Goal: Task Accomplishment & Management: Use online tool/utility

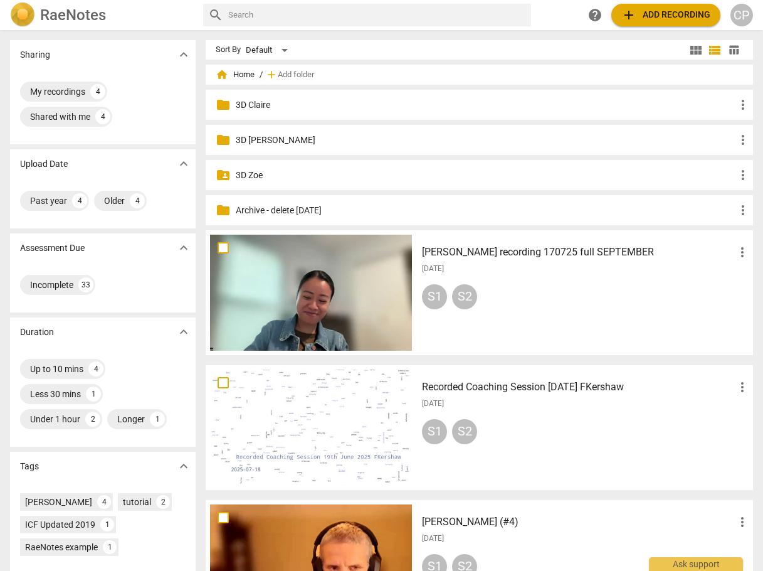
click at [358, 19] on input "text" at bounding box center [377, 15] width 298 height 20
click at [655, 14] on span "add Add recording" at bounding box center [666, 15] width 89 height 15
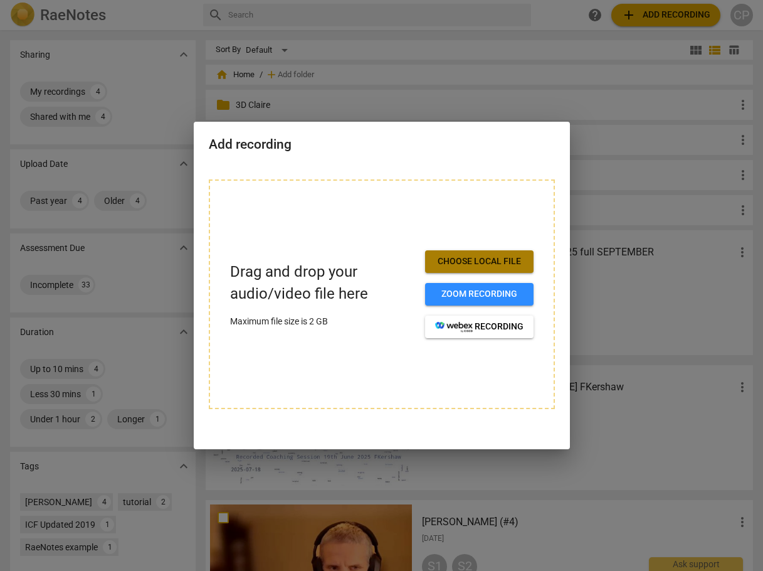
click at [457, 258] on span "Choose local file" at bounding box center [479, 261] width 88 height 13
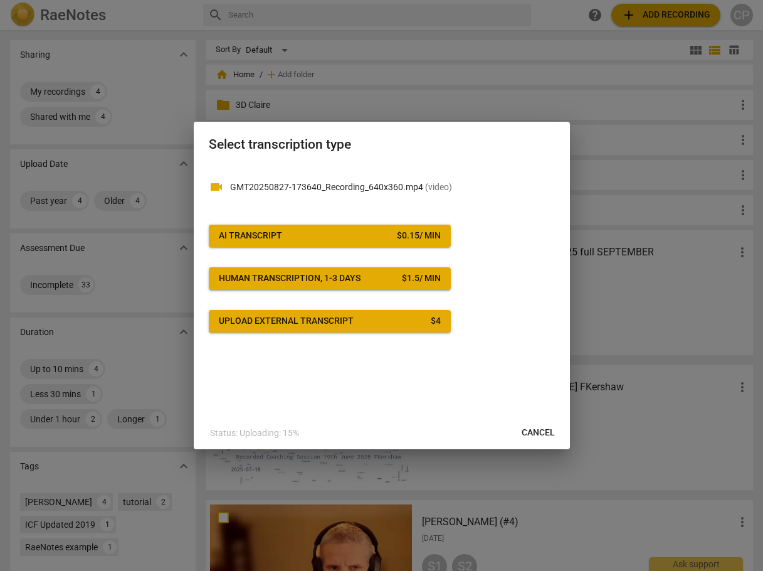
click at [322, 245] on button "AI Transcript $ 0.15 / min" at bounding box center [330, 236] width 242 height 23
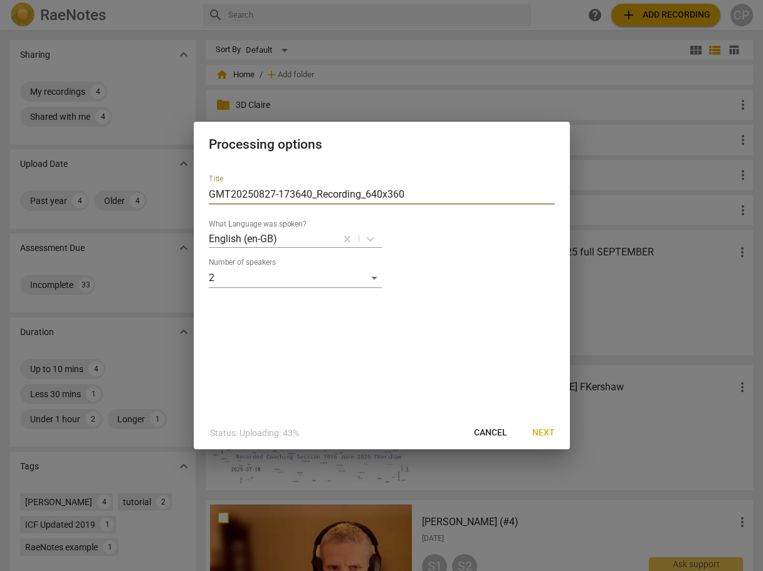
drag, startPoint x: 412, startPoint y: 193, endPoint x: 189, endPoint y: 200, distance: 222.8
click at [190, 200] on div "Processing options Title GMT20250827-173640_Recording_640x360 What Language was…" at bounding box center [381, 285] width 763 height 571
click at [332, 194] on input "Amanda Livermore 09 |" at bounding box center [382, 194] width 346 height 20
type input "[PERSON_NAME] 09 | 29"
click at [536, 428] on span "Next" at bounding box center [544, 433] width 23 height 13
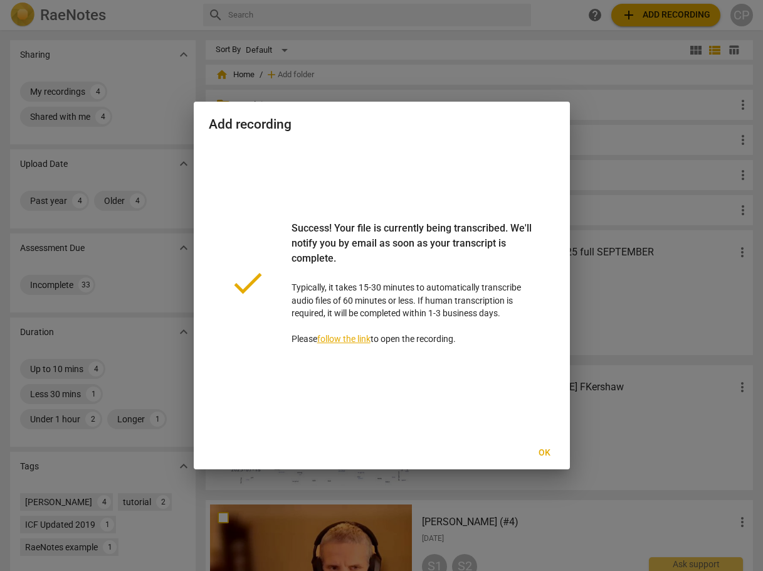
click at [550, 454] on span "Ok" at bounding box center [545, 453] width 20 height 13
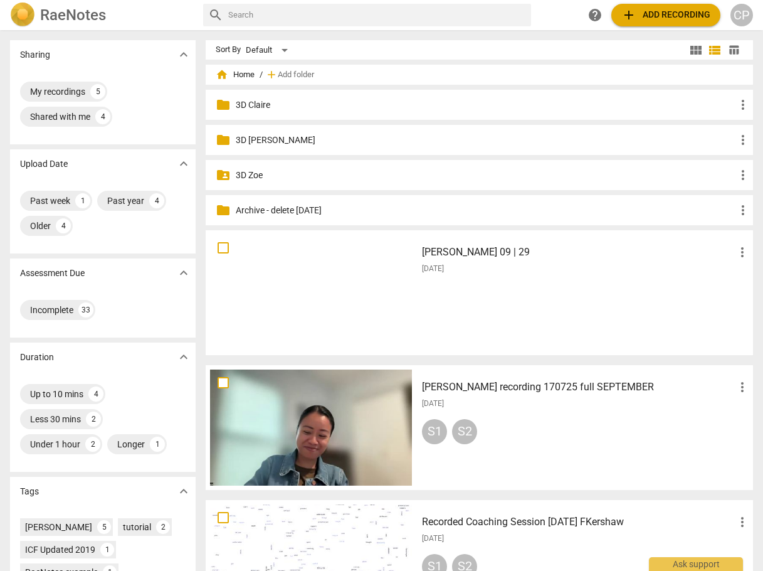
click at [452, 255] on h3 "[PERSON_NAME] 09 | 29" at bounding box center [578, 252] width 313 height 15
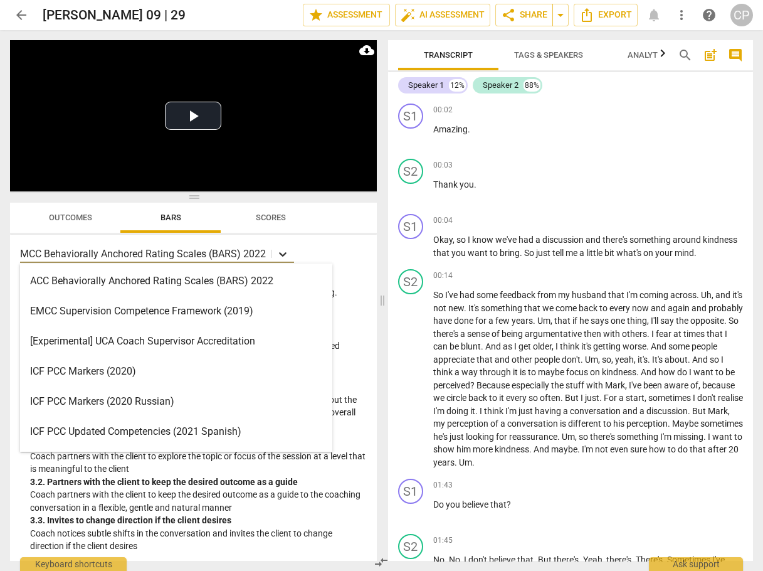
click at [283, 256] on icon at bounding box center [283, 254] width 8 height 4
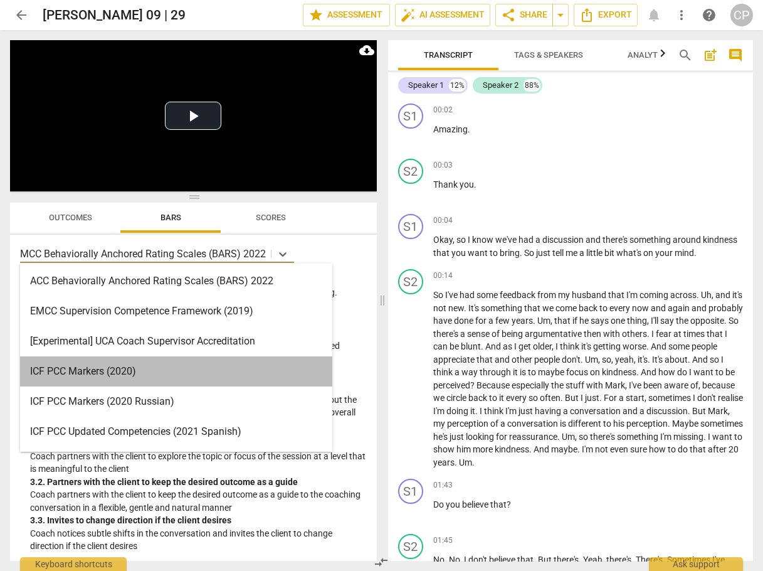
click at [118, 370] on div "ICF PCC Markers (2020)" at bounding box center [176, 371] width 312 height 30
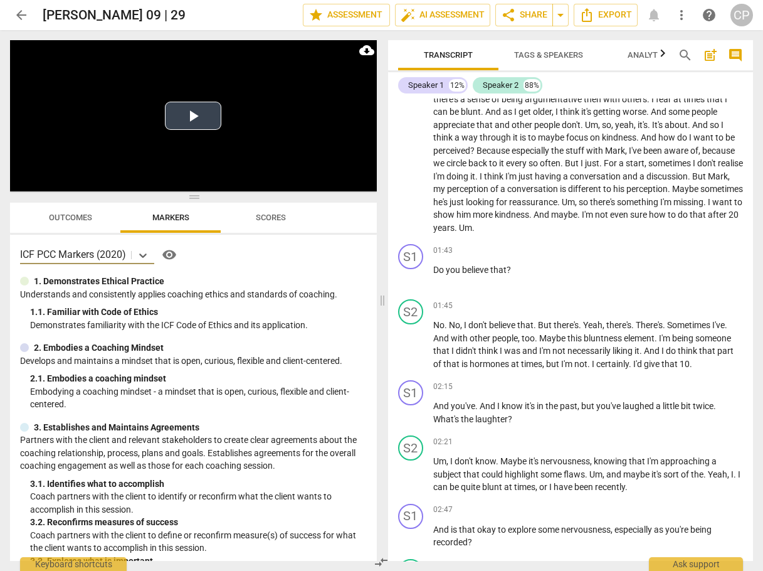
scroll to position [201, 0]
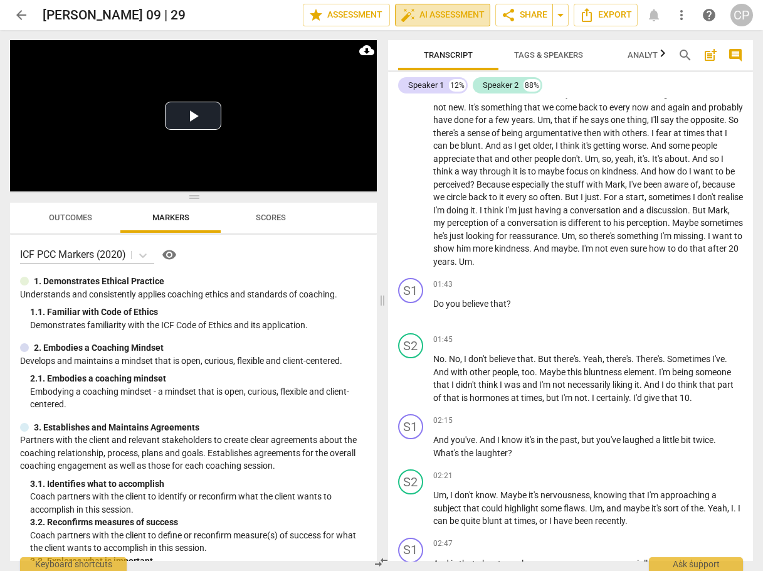
click at [445, 18] on span "auto_fix_high AI Assessment" at bounding box center [443, 15] width 84 height 15
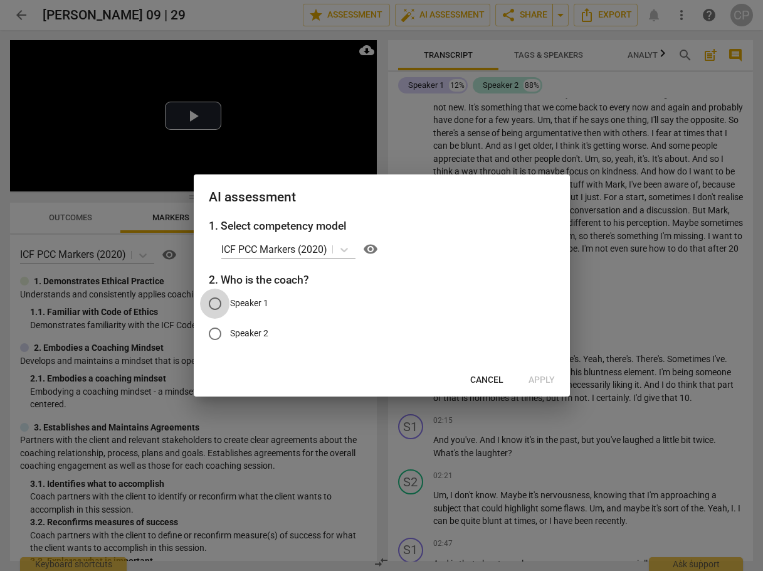
click at [215, 307] on input "Speaker 1" at bounding box center [215, 304] width 30 height 30
radio input "true"
click at [550, 381] on span "Apply" at bounding box center [542, 380] width 26 height 13
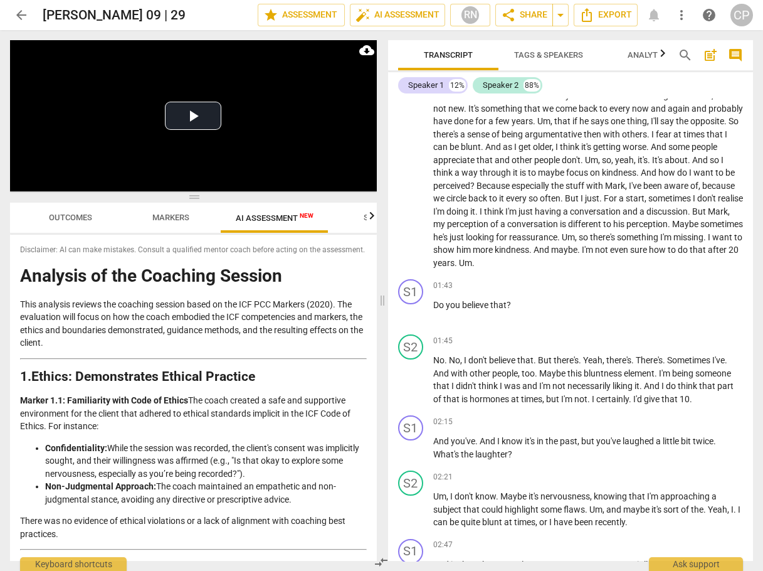
scroll to position [202, 0]
click at [21, 16] on span "arrow_back" at bounding box center [21, 15] width 15 height 15
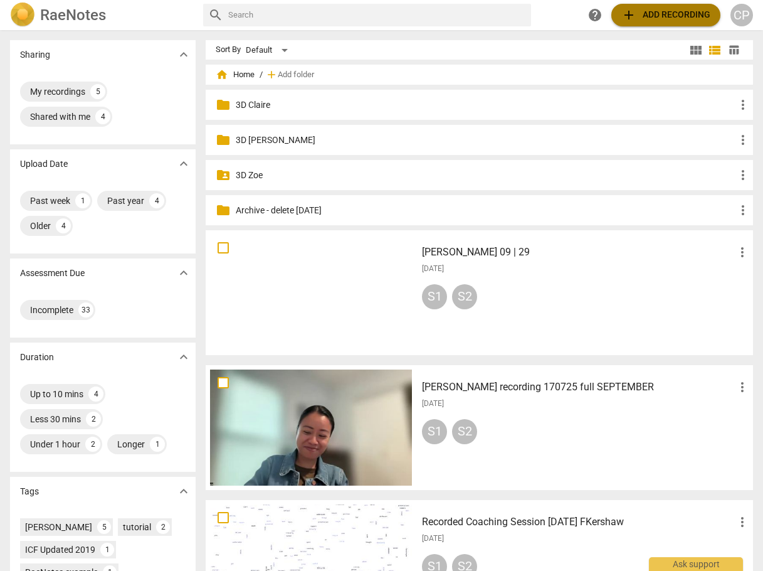
click at [639, 18] on span "add Add recording" at bounding box center [666, 15] width 89 height 15
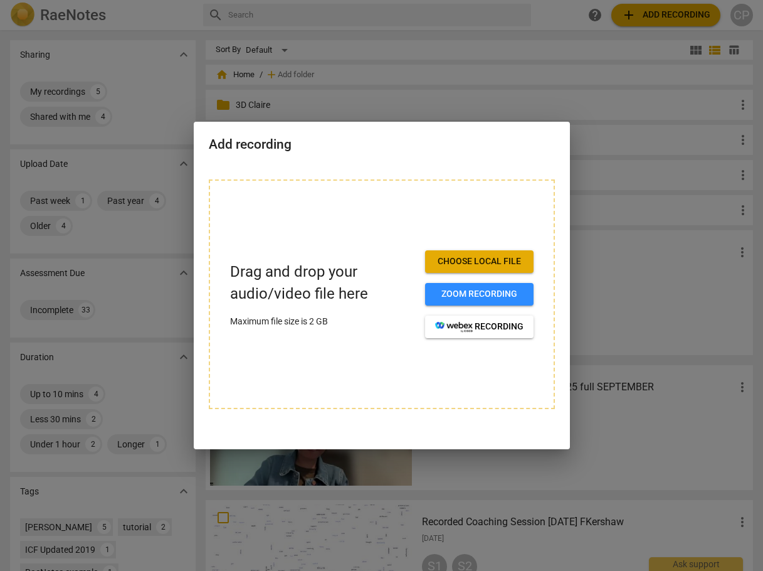
click at [460, 262] on span "Choose local file" at bounding box center [479, 261] width 88 height 13
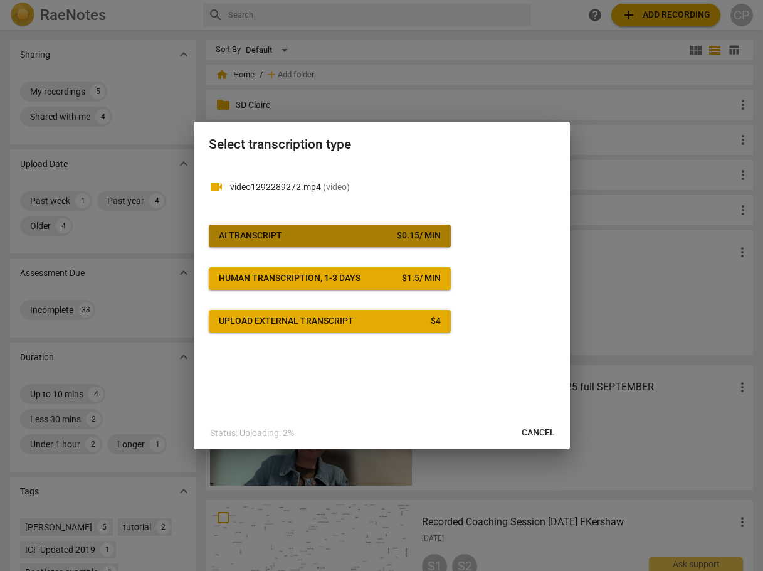
click at [342, 232] on span "AI Transcript $ 0.15 / min" at bounding box center [330, 236] width 222 height 13
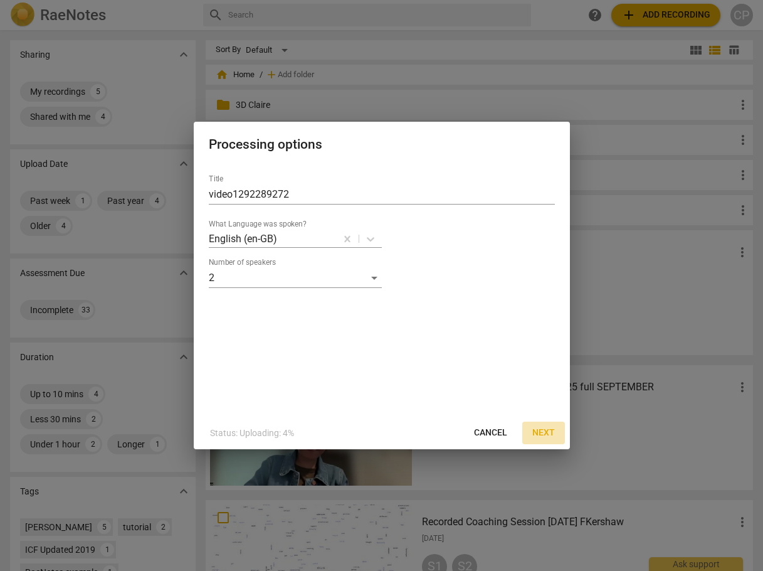
click at [548, 436] on span "Next" at bounding box center [544, 433] width 23 height 13
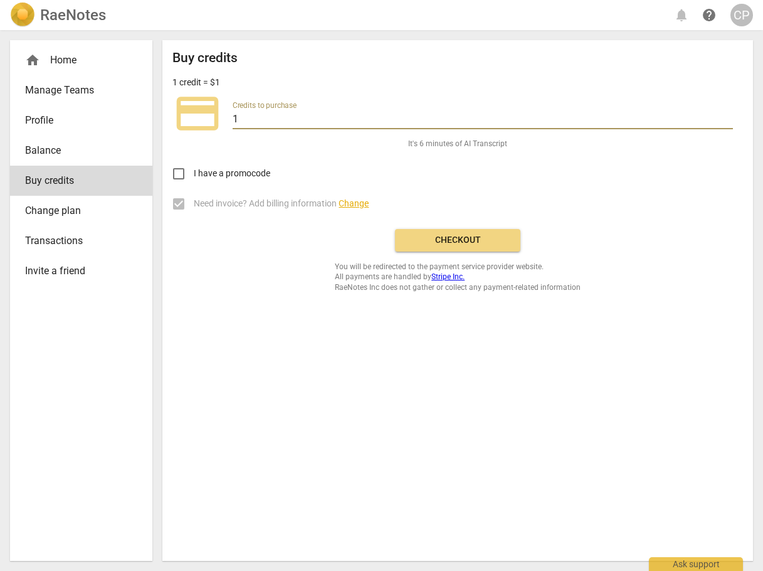
drag, startPoint x: 248, startPoint y: 119, endPoint x: 224, endPoint y: 119, distance: 23.8
click at [224, 119] on div "credit_card Credits to purchase 1" at bounding box center [458, 113] width 571 height 50
type input "50"
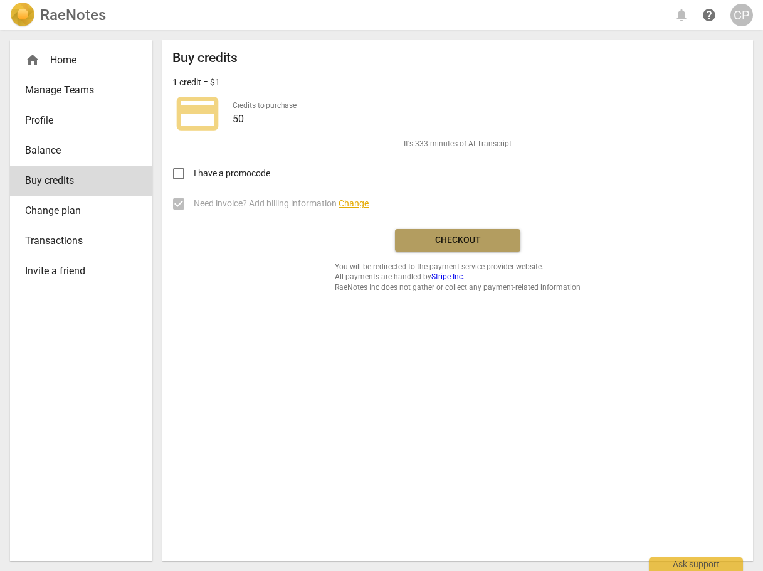
click at [436, 242] on span "Checkout" at bounding box center [457, 240] width 105 height 13
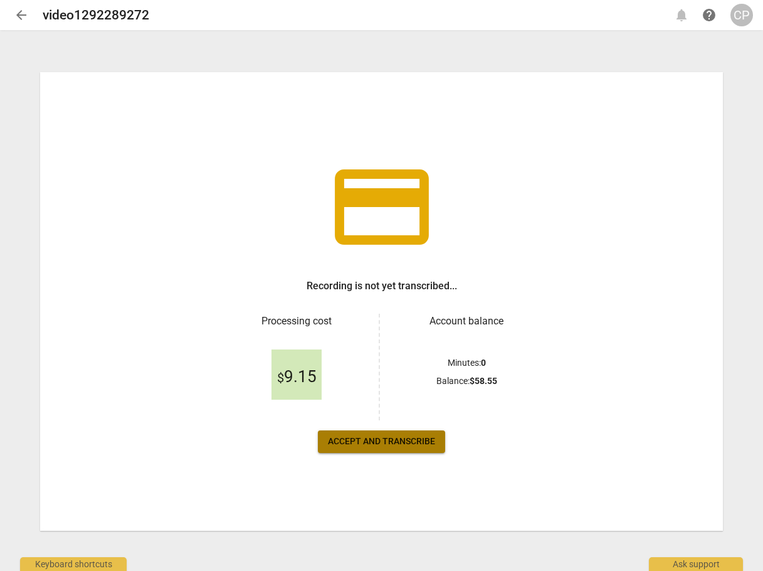
click at [376, 448] on button "Accept and transcribe" at bounding box center [381, 441] width 127 height 23
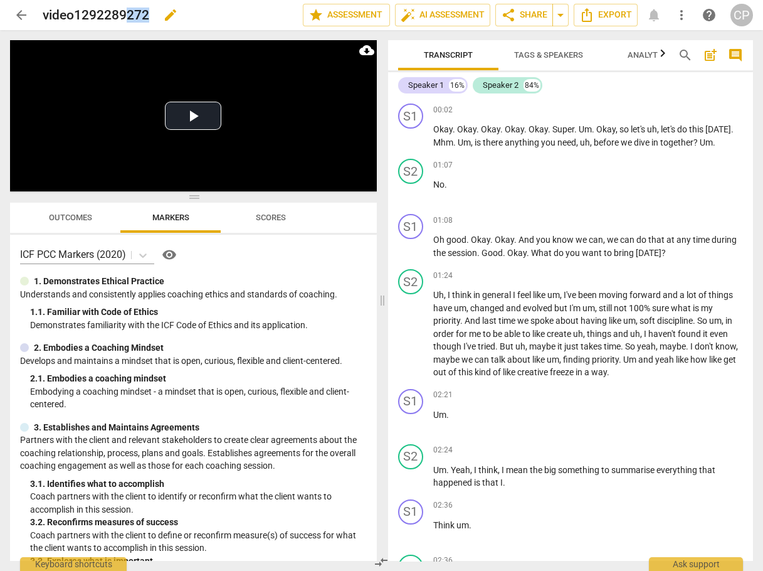
drag, startPoint x: 152, startPoint y: 14, endPoint x: 129, endPoint y: 17, distance: 24.0
click at [129, 17] on div "video1292289272 edit" at bounding box center [168, 15] width 250 height 23
click at [169, 16] on span "edit" at bounding box center [170, 15] width 15 height 15
drag, startPoint x: 150, startPoint y: 16, endPoint x: 35, endPoint y: 9, distance: 115.6
click at [35, 9] on div "arrow_back video1292289272 done clear star Assessment auto_fix_high AI Assessme…" at bounding box center [381, 15] width 743 height 24
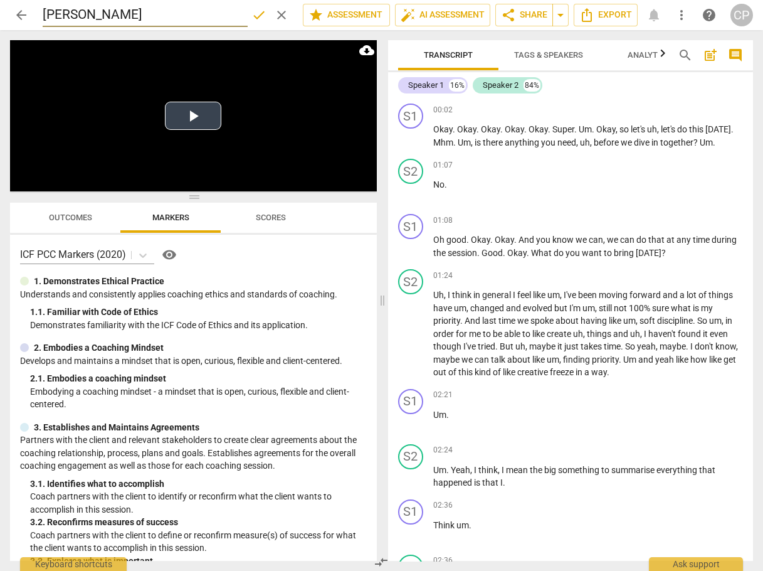
type input "[PERSON_NAME]"
click at [191, 117] on button "Play Video" at bounding box center [193, 116] width 56 height 28
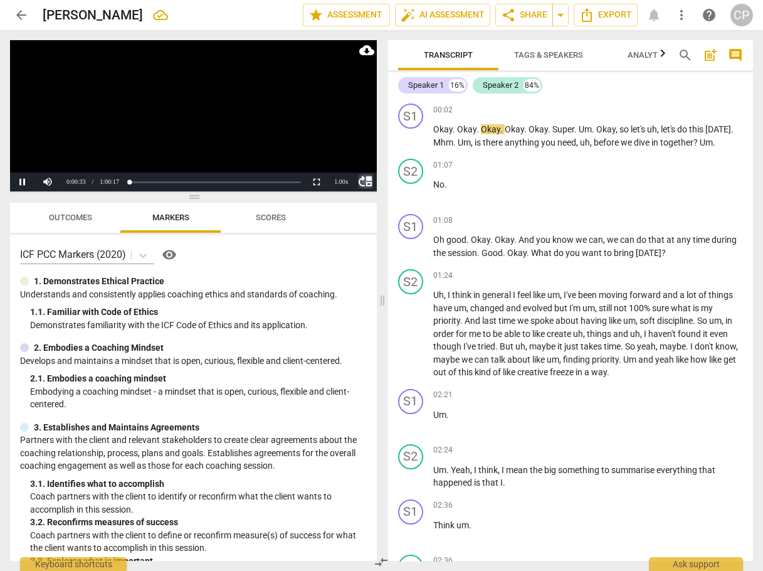
click at [364, 183] on span "move_up" at bounding box center [365, 181] width 15 height 15
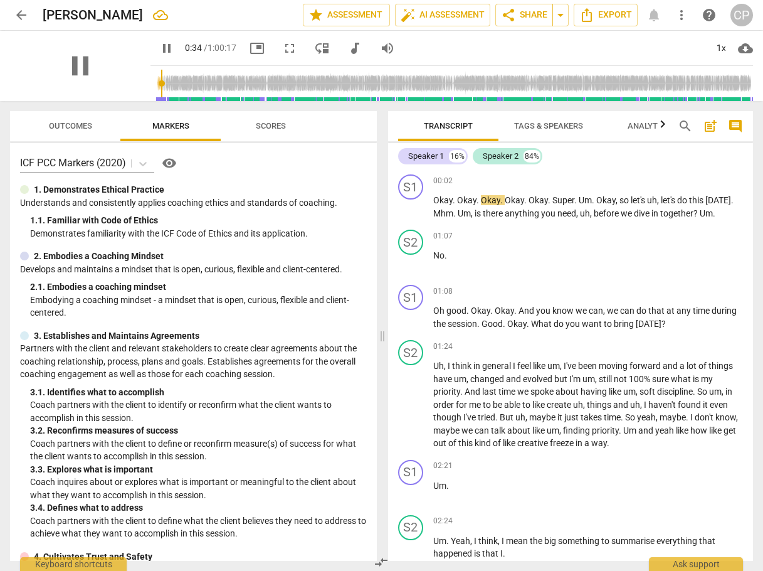
click at [110, 77] on div "pause" at bounding box center [80, 66] width 141 height 70
click at [250, 48] on span "picture_in_picture" at bounding box center [257, 48] width 15 height 15
click at [83, 14] on h2 "[PERSON_NAME]" at bounding box center [93, 16] width 100 height 16
click at [87, 9] on div "[PERSON_NAME] edit" at bounding box center [168, 15] width 250 height 23
click at [182, 9] on span "edit" at bounding box center [189, 15] width 15 height 15
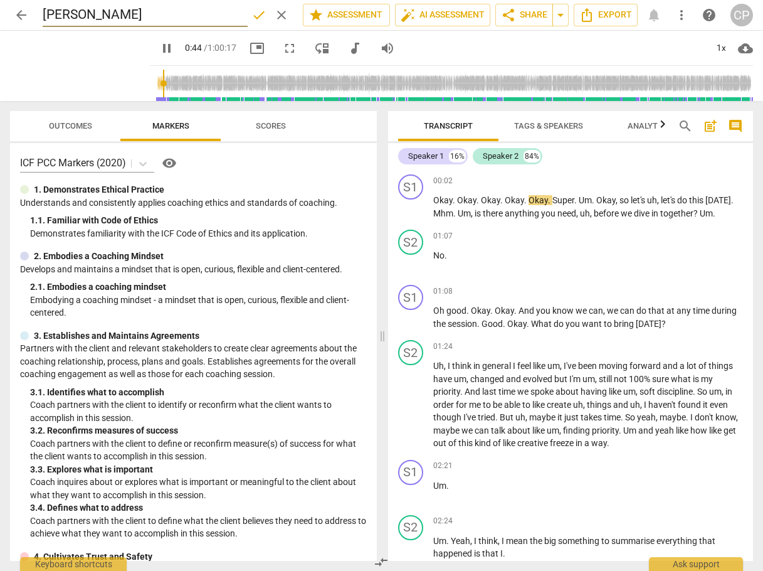
type input "45"
type input "[PERSON_NAME] |"
type input "45"
type input "[PERSON_NAME] |"
type input "45"
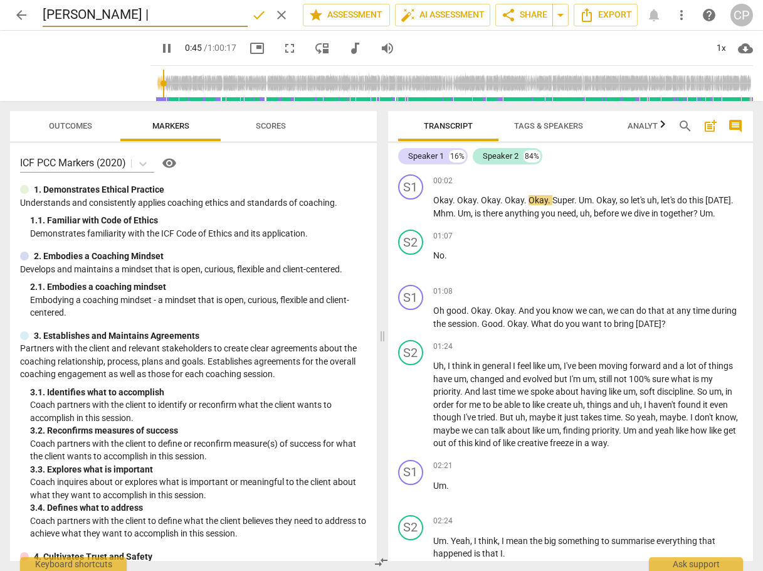
type input "[PERSON_NAME] | C"
type input "46"
type input "[PERSON_NAME] | Ce"
type input "46"
type input "[PERSON_NAME] | [PERSON_NAME]"
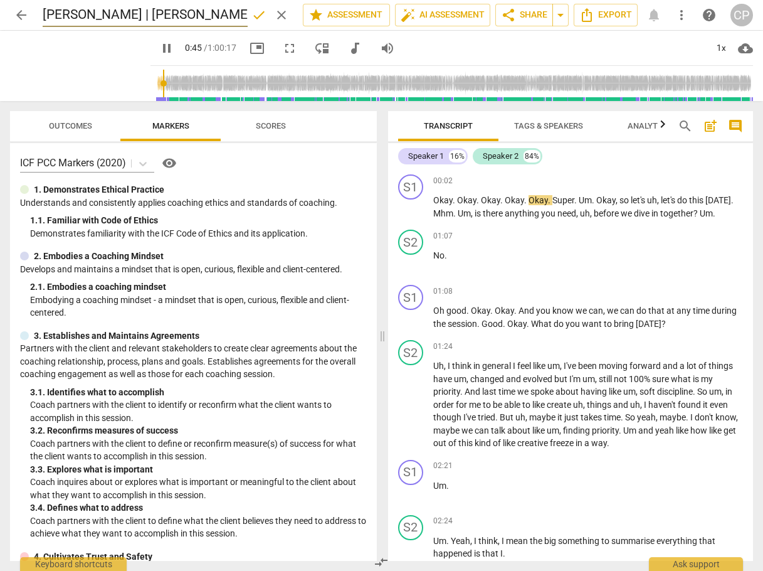
type input "46"
type input "[PERSON_NAME] | Celin"
type input "46"
type input "[PERSON_NAME] | Celine"
type input "51"
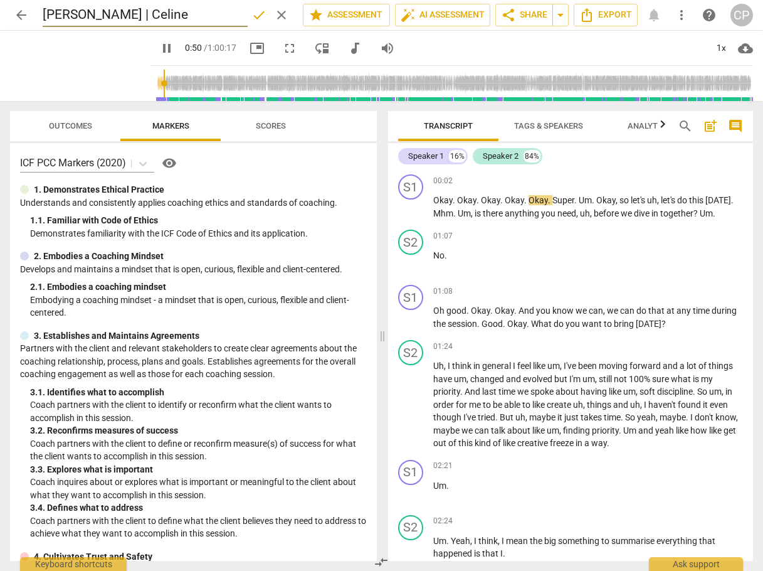
type input "[PERSON_NAME] | [PERSON_NAME]"
type input "51"
type input "[PERSON_NAME] | Celine OG"
type input "51"
type input "[PERSON_NAME] | Celine OGF"
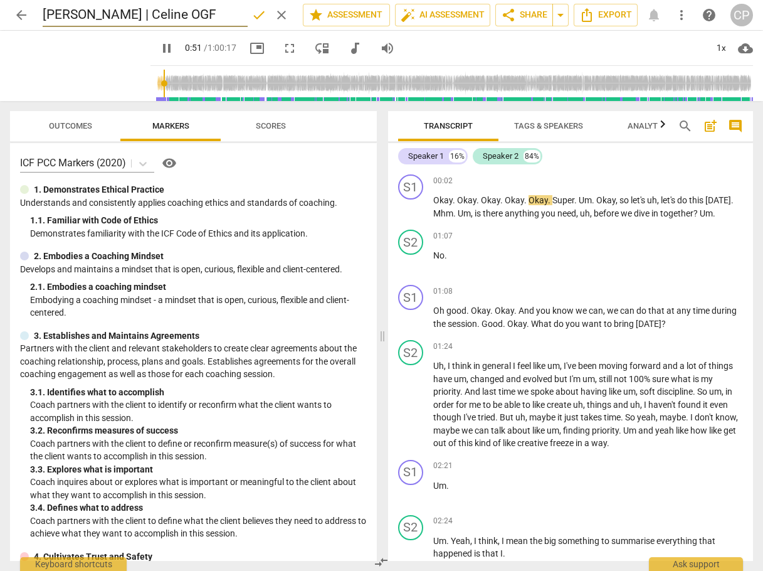
type input "51"
type input "[PERSON_NAME] | [PERSON_NAME]"
type input "53"
type input "[PERSON_NAME] | Celine OF"
type input "53"
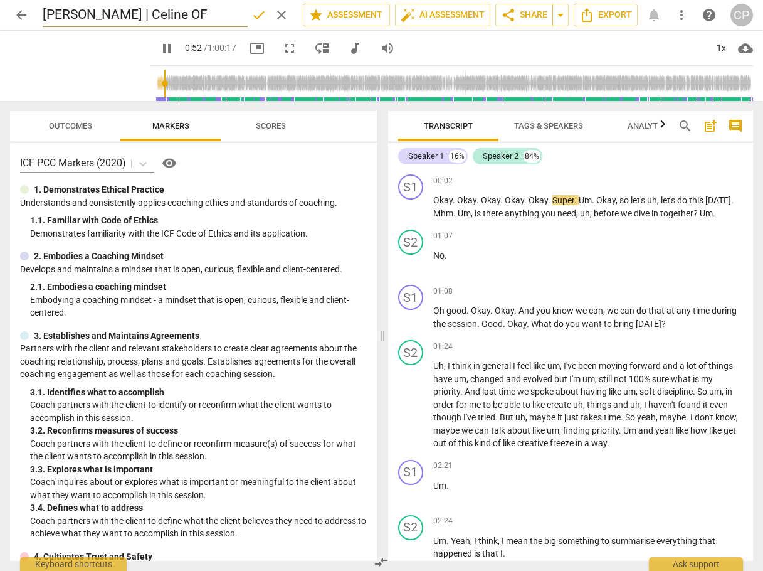
type input "[PERSON_NAME] | Celine OFF"
type input "53"
type input "[PERSON_NAME] | [PERSON_NAME]"
type input "54"
type input "[PERSON_NAME] | [PERSON_NAME]"
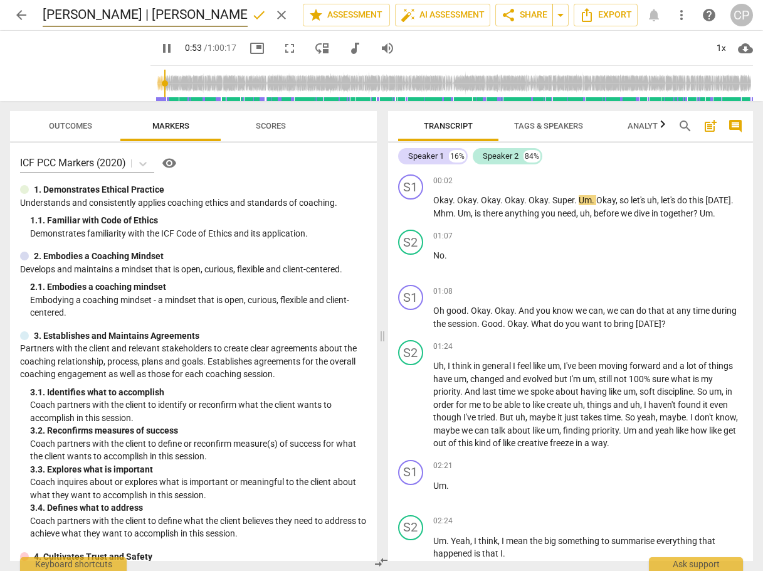
type input "54"
type input "[PERSON_NAME] | Celine OFFLINE"
type input "55"
type input "[PERSON_NAME] | Celine OFFLINE"
click at [256, 13] on span "done" at bounding box center [259, 15] width 15 height 15
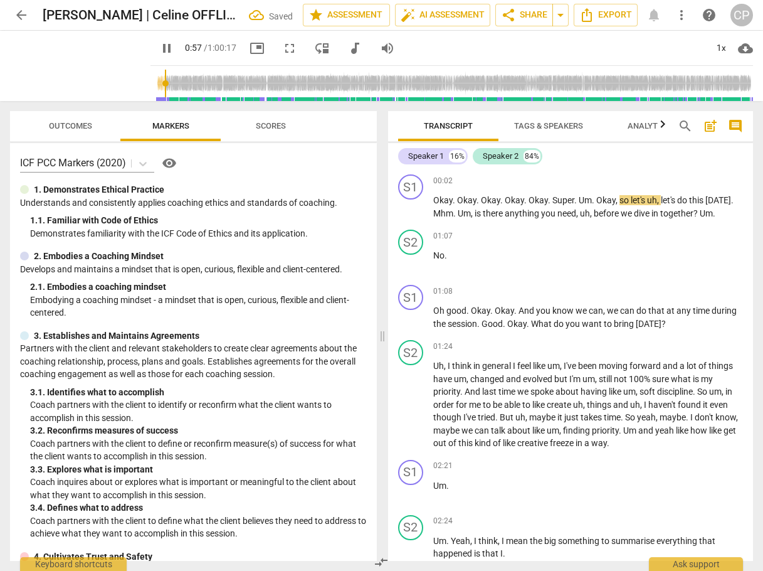
type input "57"
click at [16, 13] on span "arrow_back" at bounding box center [21, 15] width 15 height 15
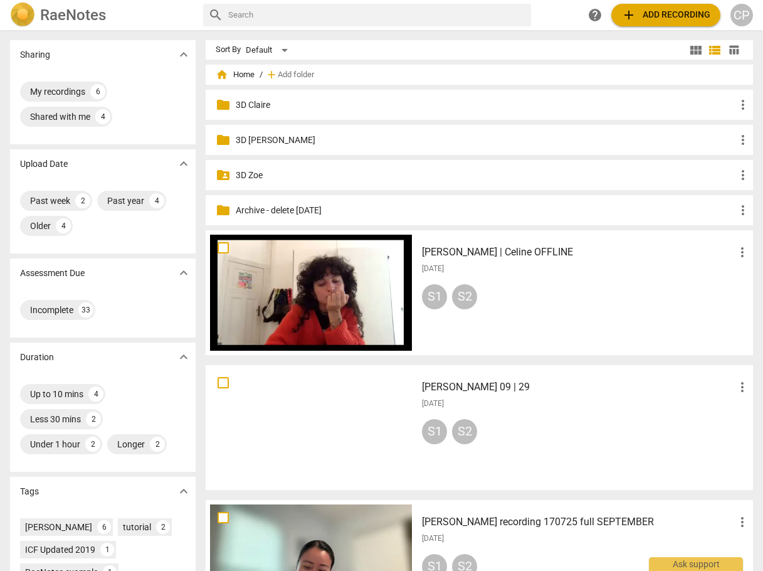
click at [660, 11] on span "add Add recording" at bounding box center [666, 15] width 89 height 15
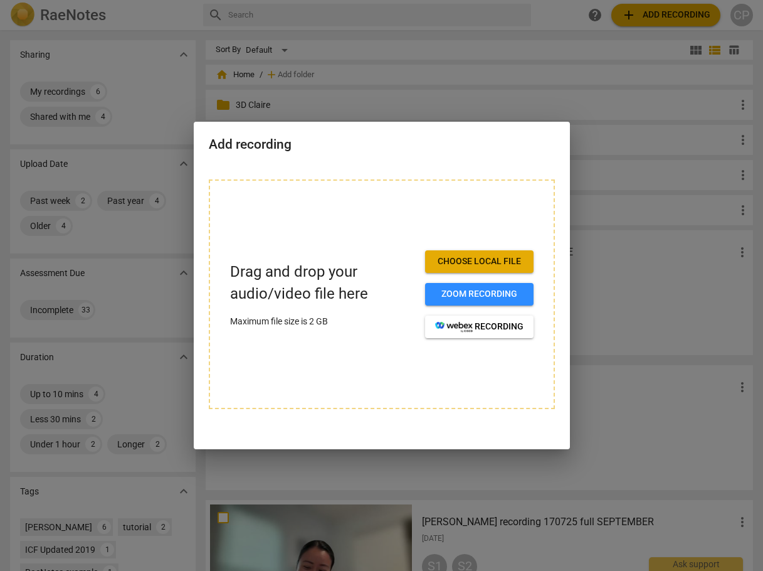
click at [451, 258] on span "Choose local file" at bounding box center [479, 261] width 88 height 13
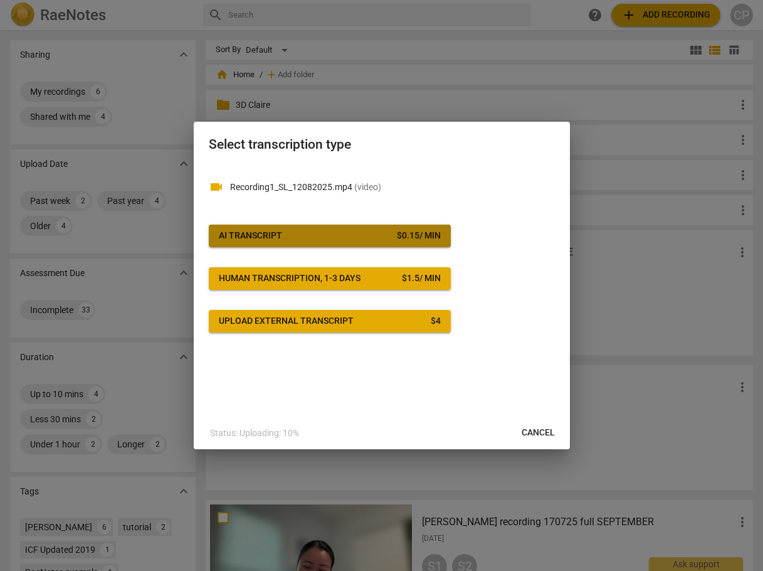
click at [317, 245] on button "AI Transcript $ 0.15 / min" at bounding box center [330, 236] width 242 height 23
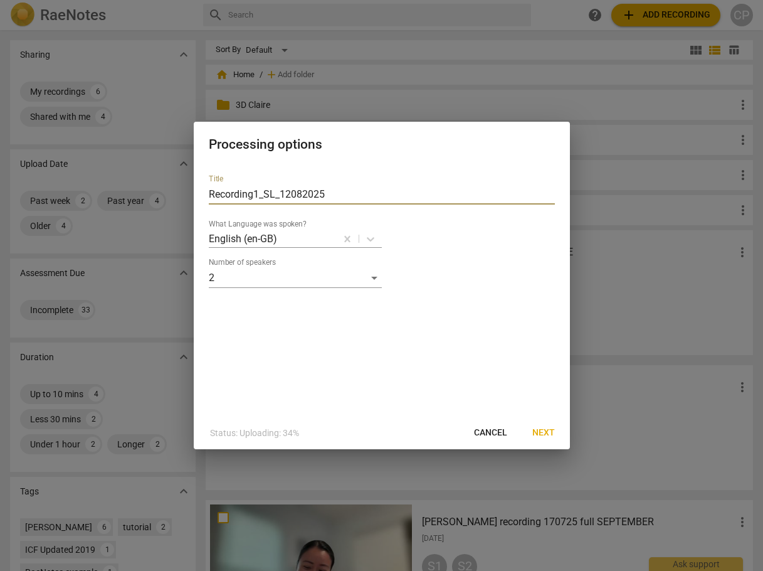
drag, startPoint x: 339, startPoint y: 197, endPoint x: 196, endPoint y: 201, distance: 143.1
click at [196, 201] on div "Title Recording1_SL_12082025 What Language was spoken? English (en-GB) Number o…" at bounding box center [382, 290] width 376 height 252
type input "[PERSON_NAME] 09 | 04"
click at [543, 433] on span "Next" at bounding box center [544, 433] width 23 height 13
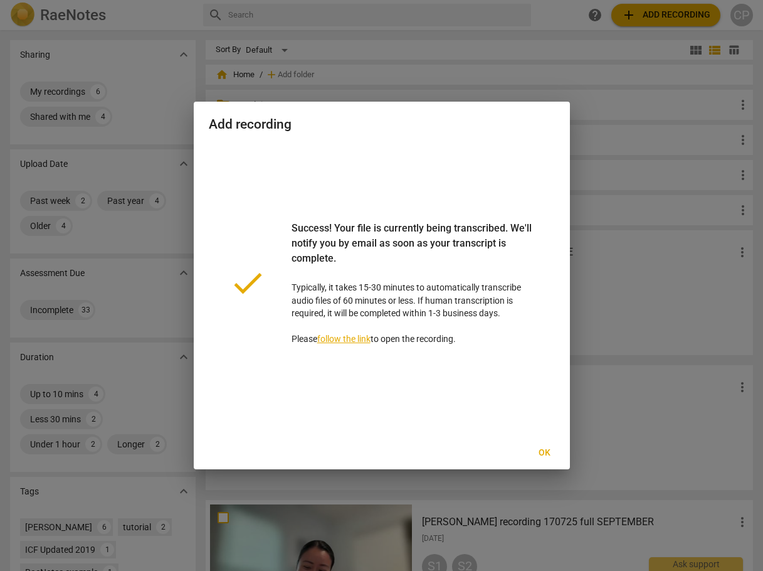
click at [551, 456] on span "Ok" at bounding box center [545, 453] width 20 height 13
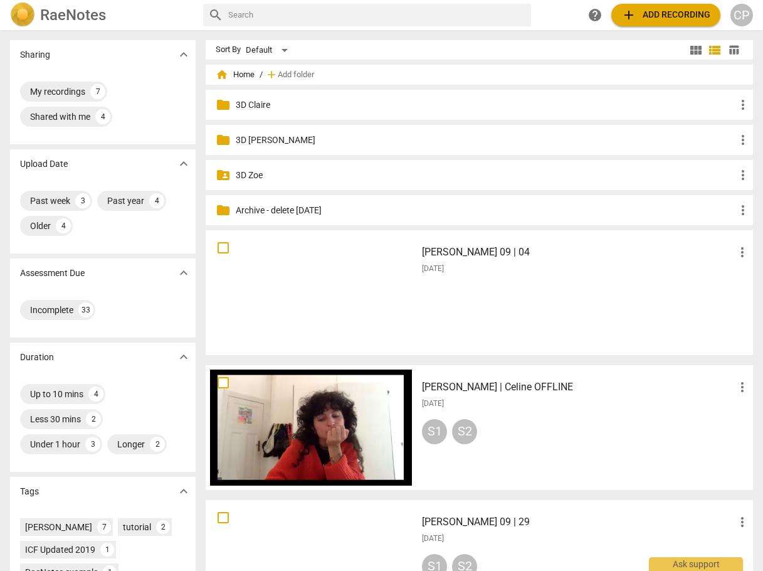
click at [429, 252] on h3 "[PERSON_NAME] 09 | 04" at bounding box center [578, 252] width 313 height 15
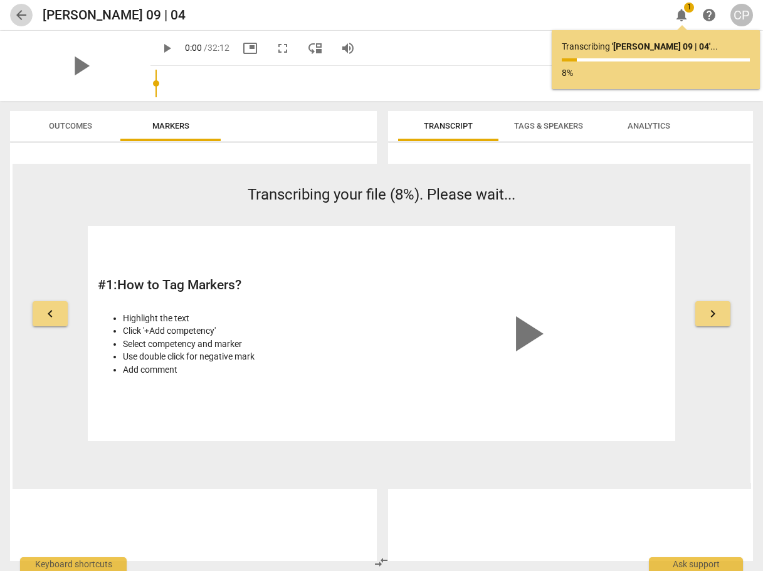
click at [14, 16] on span "arrow_back" at bounding box center [21, 15] width 15 height 15
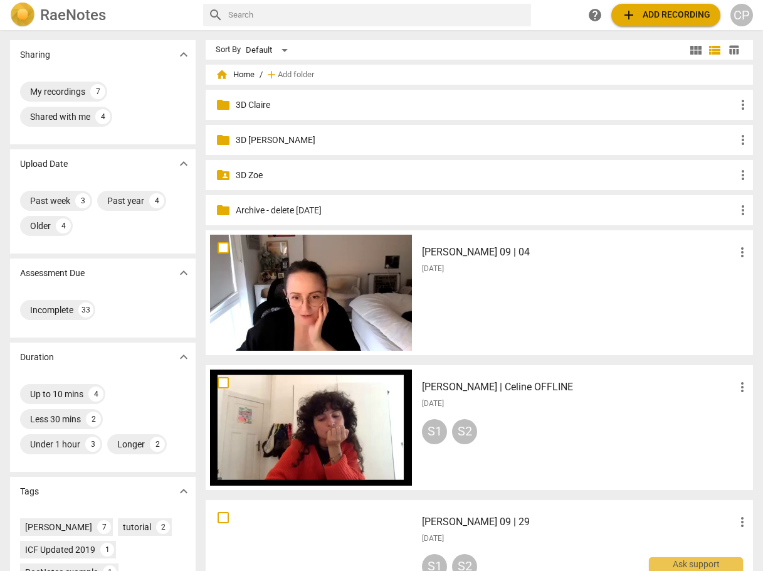
click at [664, 16] on span "add Add recording" at bounding box center [666, 15] width 89 height 15
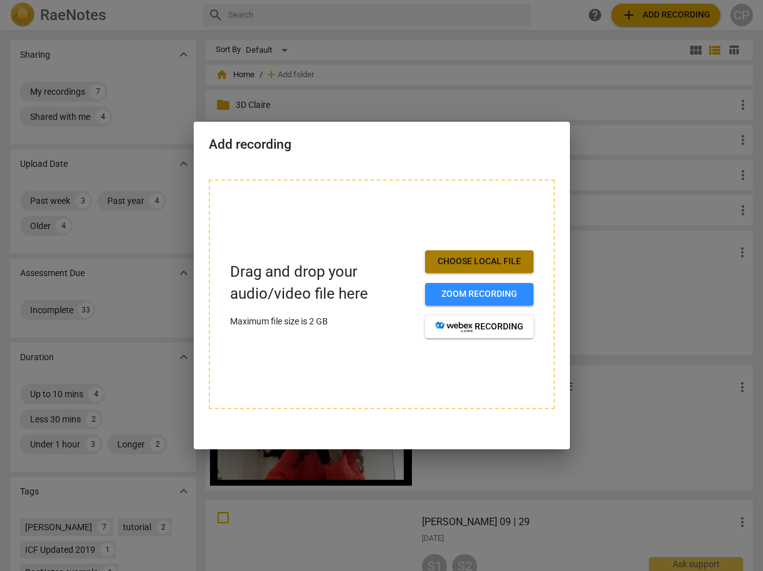
click at [477, 267] on span "Choose local file" at bounding box center [479, 261] width 88 height 13
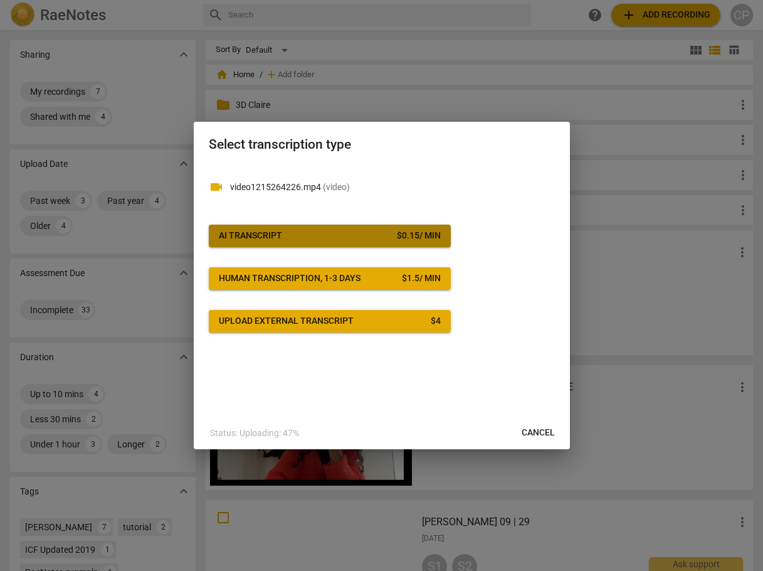
click at [331, 233] on span "AI Transcript $ 0.15 / min" at bounding box center [330, 236] width 222 height 13
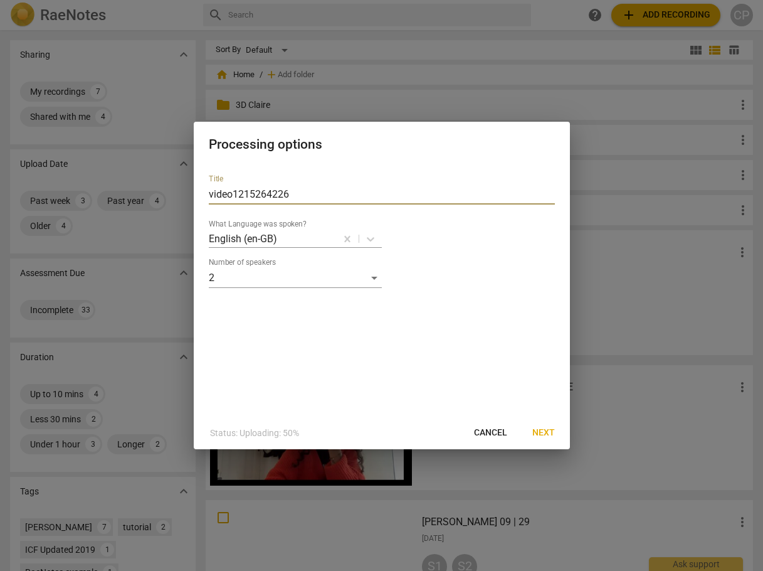
drag, startPoint x: 311, startPoint y: 194, endPoint x: 186, endPoint y: 210, distance: 125.8
click at [186, 210] on div "Processing options Title video1215264226 What Language was spoken? English (en-…" at bounding box center [381, 285] width 763 height 571
type input "[PERSON_NAME]"
click at [551, 436] on span "Next" at bounding box center [544, 433] width 23 height 13
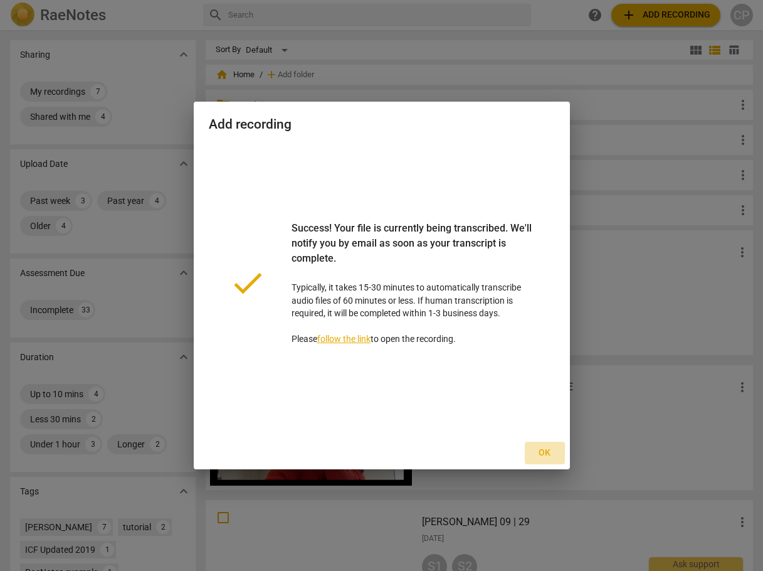
click at [544, 454] on span "Ok" at bounding box center [545, 453] width 20 height 13
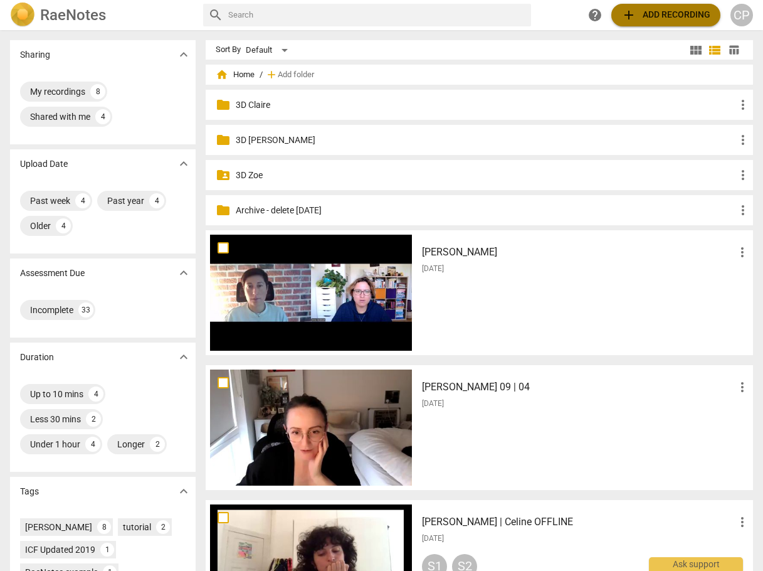
click at [627, 11] on span "add" at bounding box center [629, 15] width 15 height 15
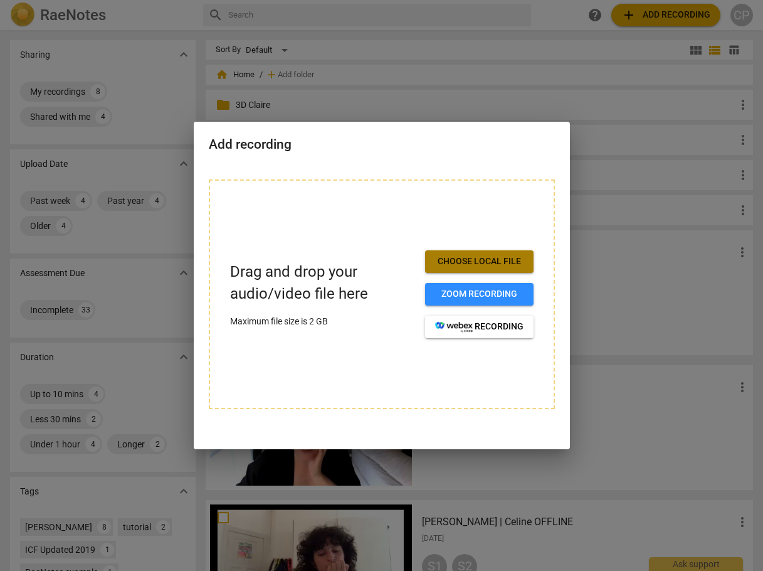
click at [471, 260] on span "Choose local file" at bounding box center [479, 261] width 88 height 13
click at [611, 272] on div at bounding box center [381, 285] width 763 height 571
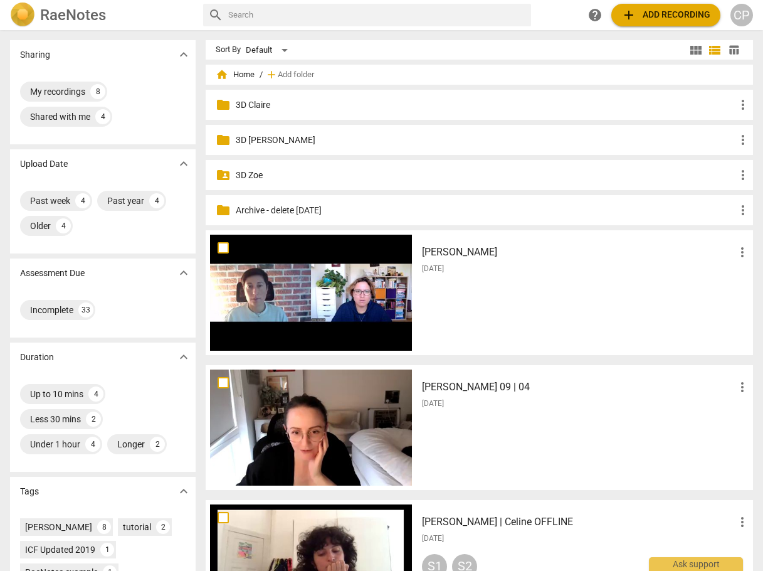
click at [426, 253] on h3 "[PERSON_NAME]" at bounding box center [578, 252] width 313 height 15
